Goal: Check status: Check status

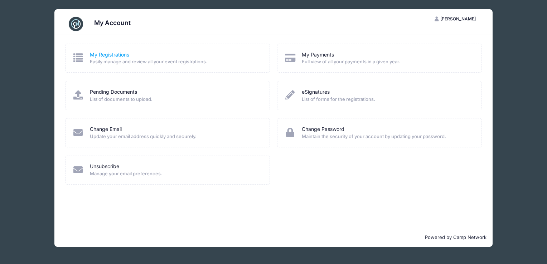
click at [102, 53] on link "My Registrations" at bounding box center [109, 55] width 39 height 8
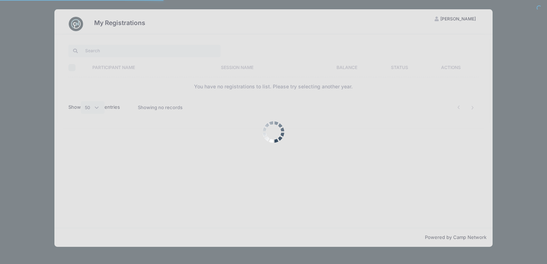
select select "50"
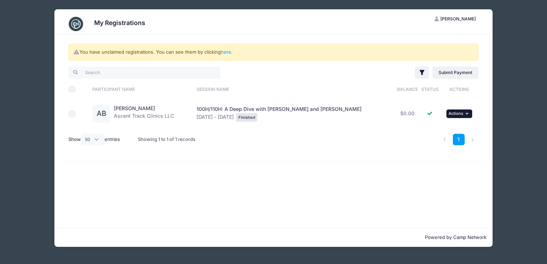
click at [461, 114] on button "... Actions" at bounding box center [459, 114] width 26 height 9
click at [225, 53] on link "here" at bounding box center [226, 52] width 10 height 6
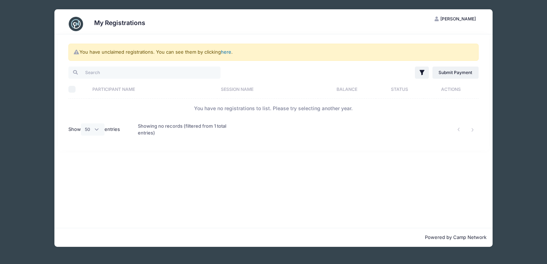
click at [226, 51] on link "here" at bounding box center [226, 52] width 10 height 6
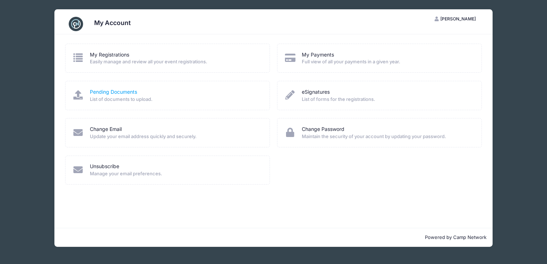
click at [110, 92] on link "Pending Documents" at bounding box center [113, 92] width 47 height 8
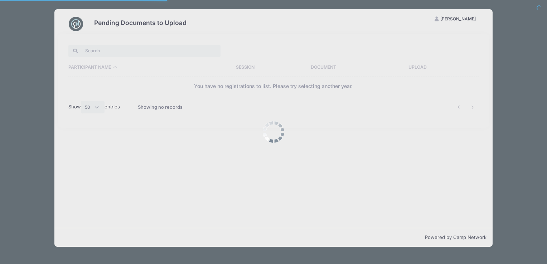
select select "50"
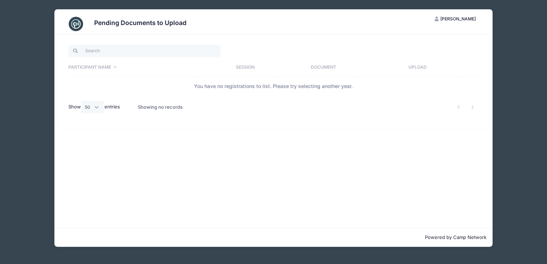
click at [241, 66] on th "Session" at bounding box center [269, 67] width 75 height 19
click at [336, 65] on th "Document" at bounding box center [356, 67] width 98 height 19
click at [421, 65] on th "Upload" at bounding box center [442, 67] width 74 height 19
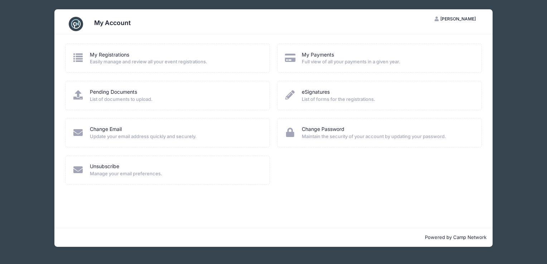
click at [77, 57] on icon at bounding box center [78, 57] width 12 height 9
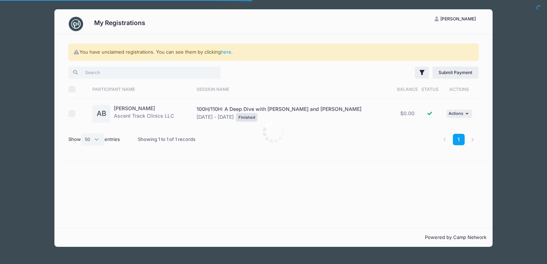
select select "50"
click at [73, 112] on input "checkbox" at bounding box center [71, 113] width 7 height 7
checkbox input "true"
click at [466, 113] on icon "button" at bounding box center [468, 114] width 4 height 4
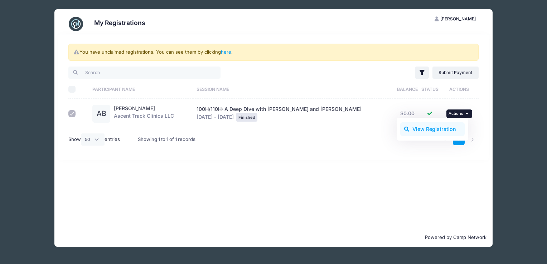
click at [429, 131] on link "View Registration" at bounding box center [432, 129] width 65 height 14
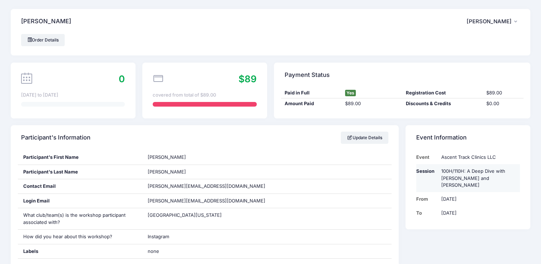
click at [457, 173] on td "100H/110H: A Deep Dive with [PERSON_NAME] and [PERSON_NAME]" at bounding box center [479, 178] width 82 height 28
click at [424, 171] on td "Session" at bounding box center [428, 178] width 22 height 28
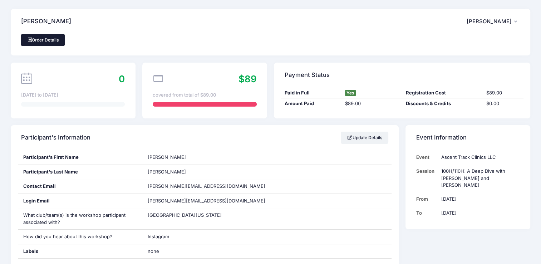
click at [47, 39] on link "Order Details" at bounding box center [43, 40] width 44 height 12
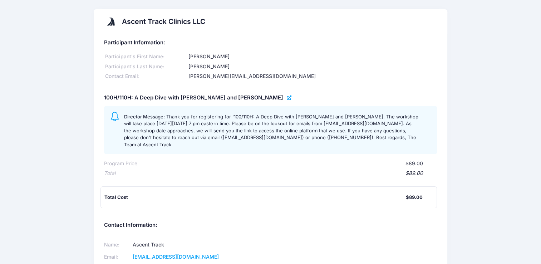
click at [287, 98] on icon at bounding box center [290, 98] width 6 height 0
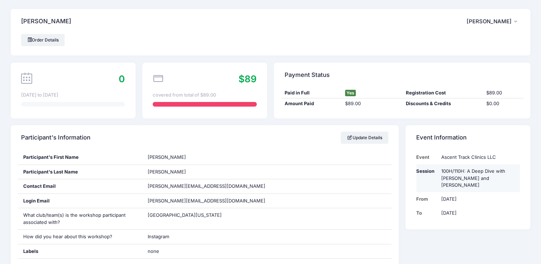
click at [444, 171] on td "100H/110H: A Deep Dive with [PERSON_NAME] and [PERSON_NAME]" at bounding box center [479, 178] width 82 height 28
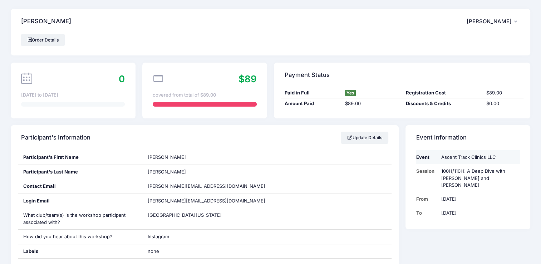
click at [447, 157] on td "Ascent Track Clinics LLC" at bounding box center [479, 157] width 82 height 14
